Goal: Find specific page/section: Find specific page/section

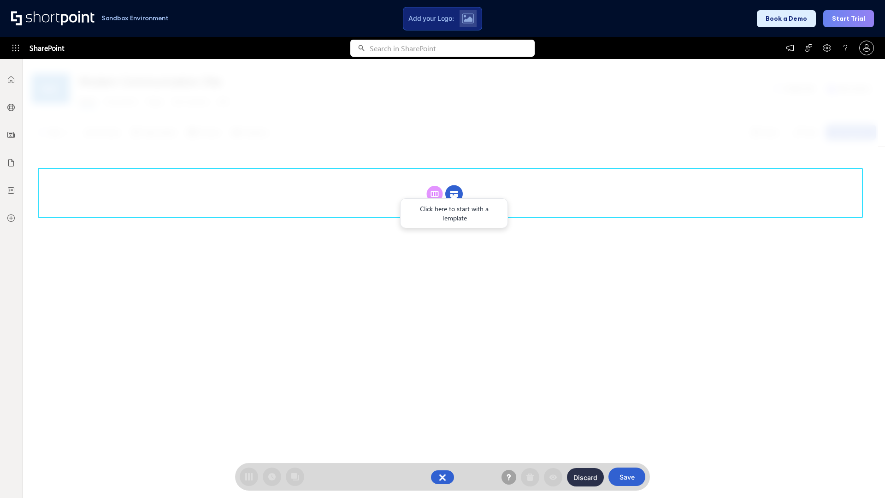
click at [454, 194] on circle at bounding box center [454, 194] width 18 height 18
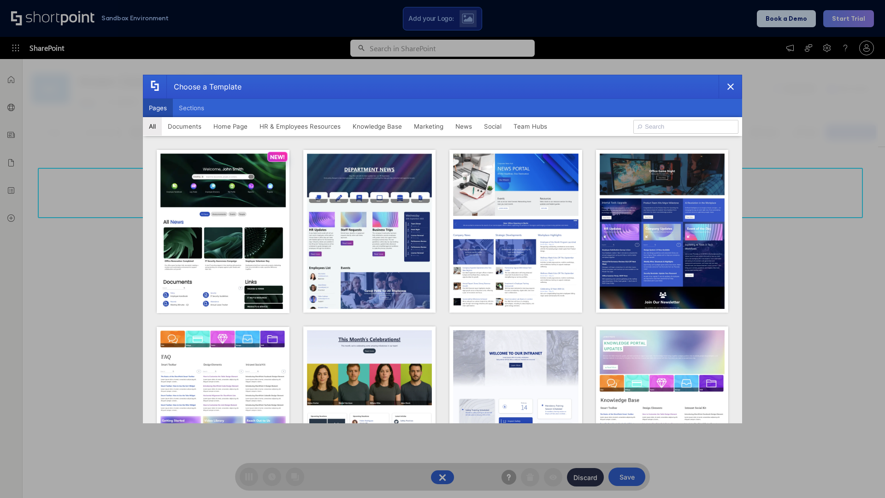
click at [158, 108] on button "Pages" at bounding box center [158, 108] width 30 height 18
type input "Knowledge Portal 5"
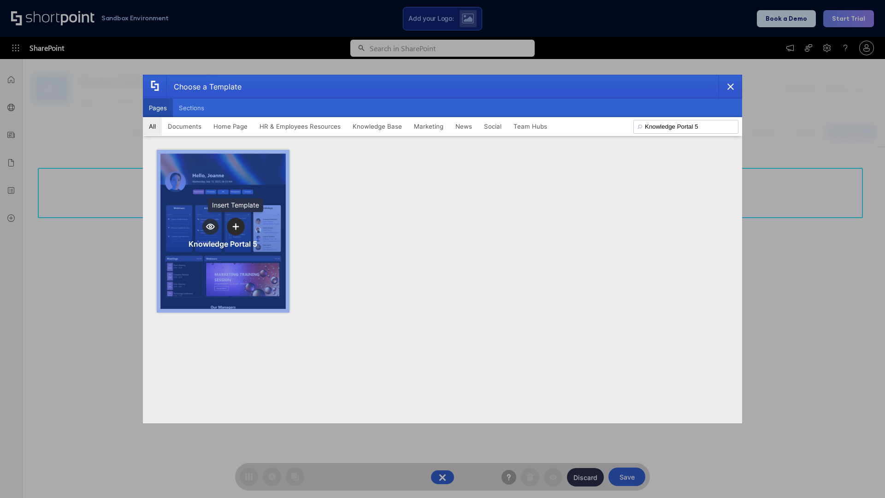
click at [236, 226] on icon "template selector" at bounding box center [235, 226] width 6 height 6
